Goal: Find specific page/section: Find specific page/section

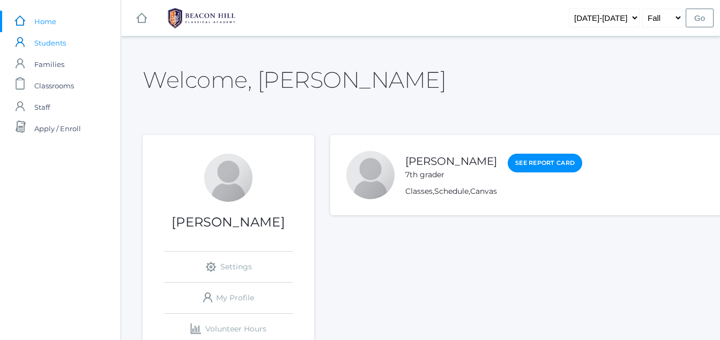
click at [16, 44] on rect at bounding box center [19, 42] width 13 height 13
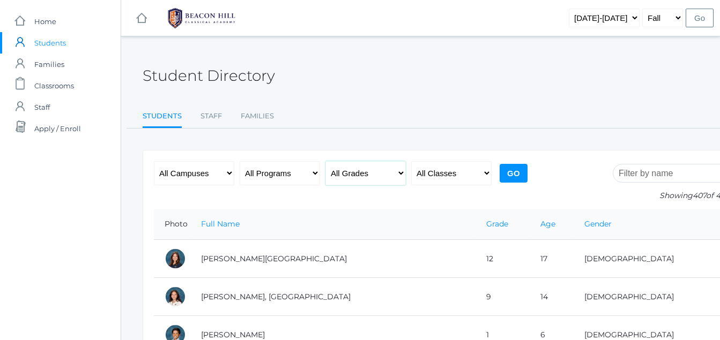
click at [347, 173] on select "All Grades Grammar - Kindergarten - 1st Grade - 2nd Grade - 3rd Grade - 4th Gra…" at bounding box center [365, 173] width 80 height 24
select select "7"
click at [325, 161] on select "All Grades Grammar - Kindergarten - 1st Grade - 2nd Grade - 3rd Grade - 4th Gra…" at bounding box center [365, 173] width 80 height 24
click at [515, 168] on input "Go" at bounding box center [513, 173] width 28 height 19
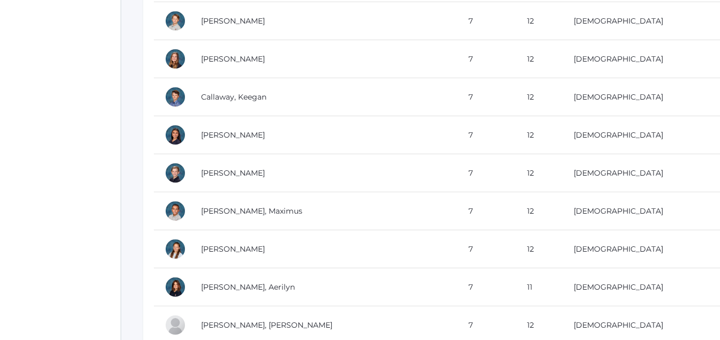
scroll to position [543, 0]
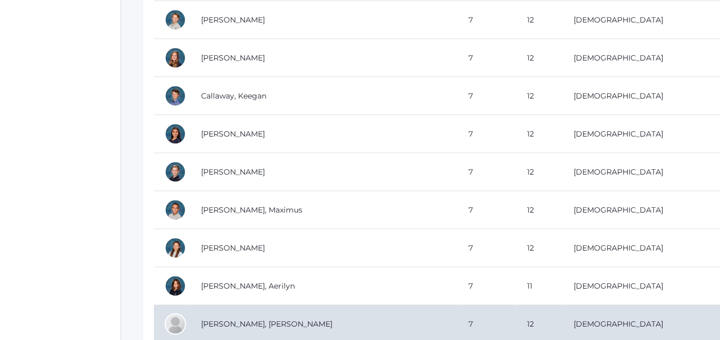
click at [271, 334] on td "[PERSON_NAME], [PERSON_NAME]" at bounding box center [323, 324] width 267 height 38
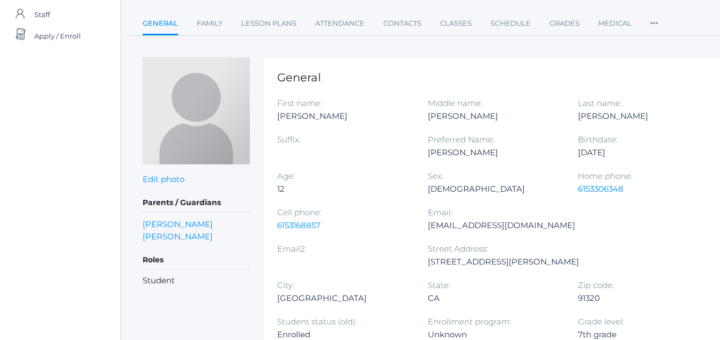
scroll to position [103, 0]
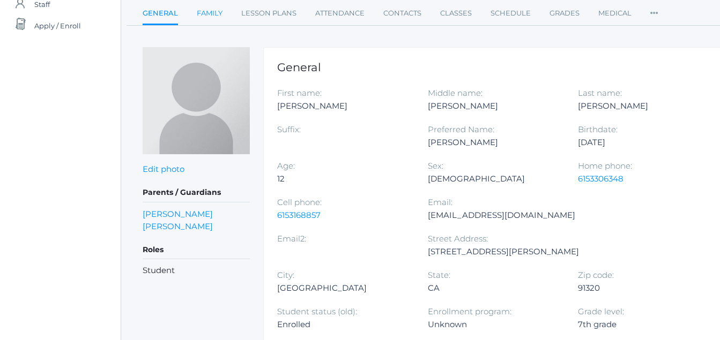
click at [210, 12] on link "Family" at bounding box center [210, 13] width 26 height 21
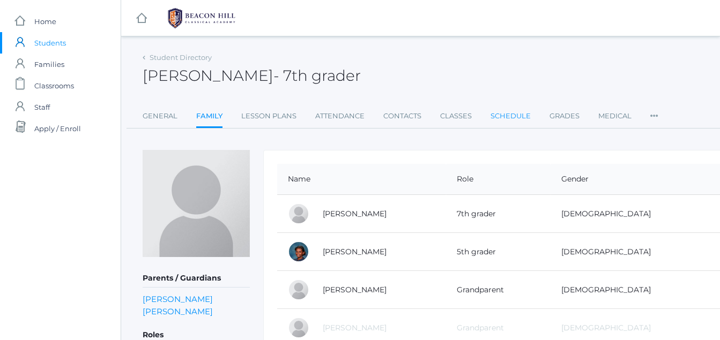
click at [505, 113] on link "Schedule" at bounding box center [510, 116] width 40 height 21
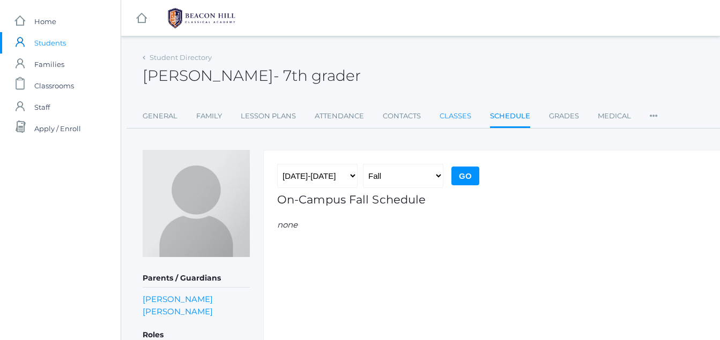
click at [450, 122] on link "Classes" at bounding box center [455, 116] width 32 height 21
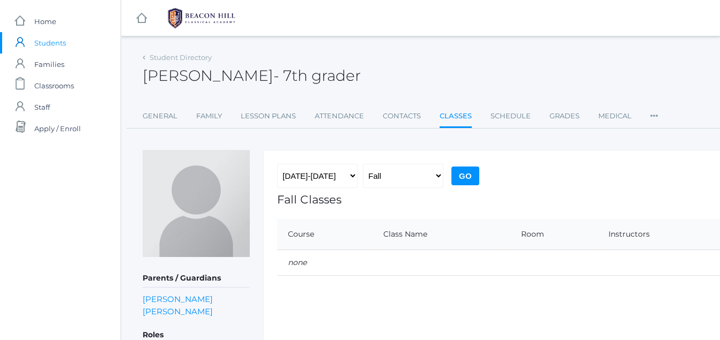
click at [54, 42] on span "Students" at bounding box center [50, 42] width 32 height 21
